Goal: Task Accomplishment & Management: Complete application form

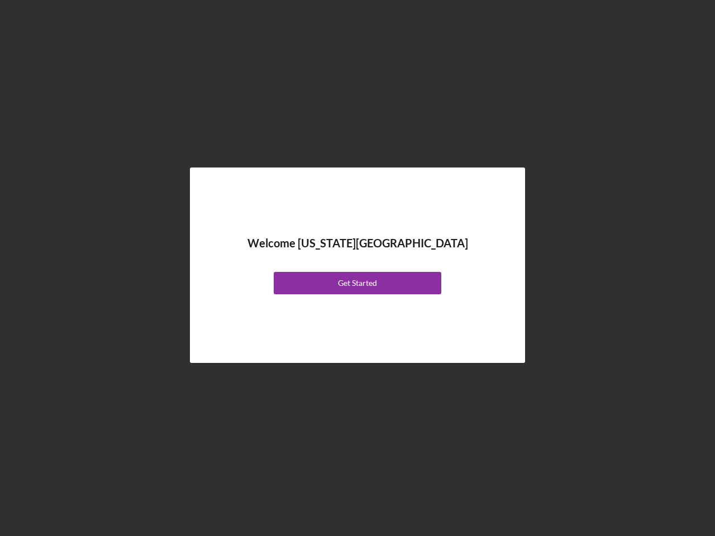
click at [357, 268] on div "Welcome [US_STATE][GEOGRAPHIC_DATA] Get Started" at bounding box center [357, 265] width 279 height 140
click at [357, 283] on div "Get Started" at bounding box center [357, 283] width 39 height 22
